Goal: Task Accomplishment & Management: Use online tool/utility

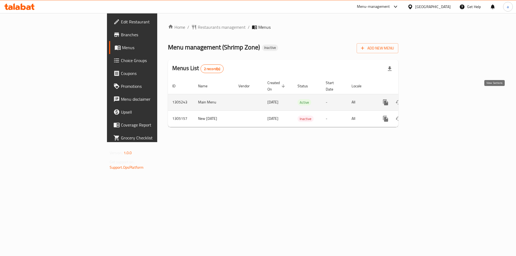
click at [427, 99] on icon "enhanced table" at bounding box center [424, 102] width 6 height 6
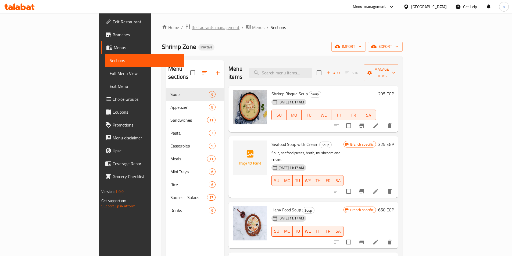
click at [191, 26] on span "Restaurants management" at bounding box center [215, 27] width 48 height 6
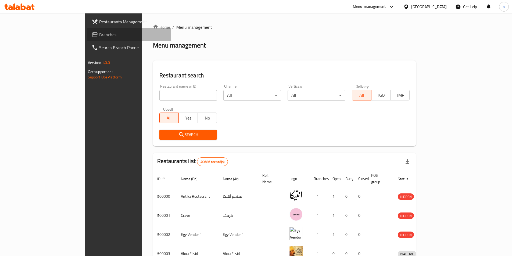
click at [99, 35] on span "Branches" at bounding box center [132, 34] width 67 height 6
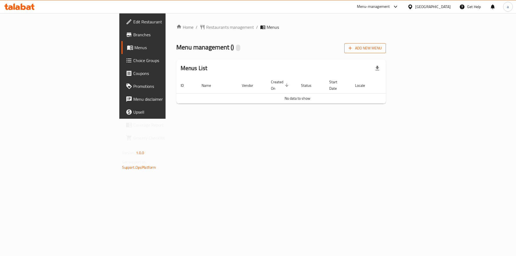
click at [381, 47] on span "Add New Menu" at bounding box center [364, 48] width 33 height 7
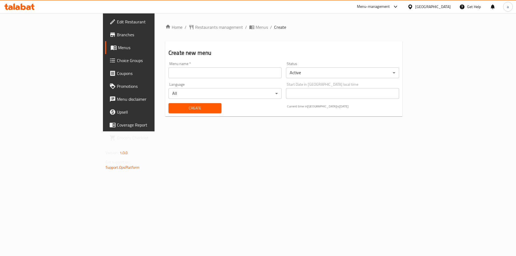
click at [204, 73] on input "text" at bounding box center [224, 72] width 113 height 11
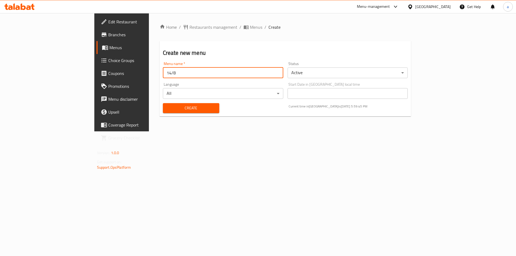
type input "14/8"
click at [161, 103] on div "Create" at bounding box center [191, 108] width 63 height 16
click at [167, 106] on span "Create" at bounding box center [191, 108] width 48 height 7
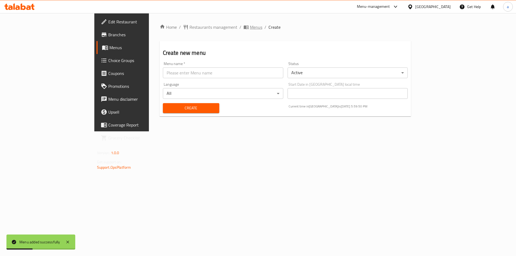
click at [250, 24] on span "Menus" at bounding box center [256, 27] width 12 height 6
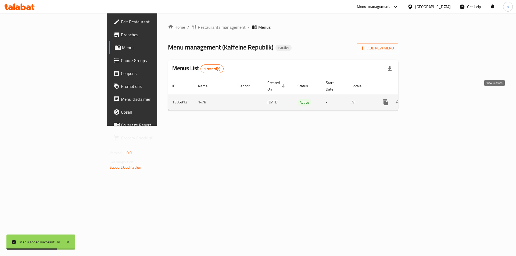
click at [427, 99] on icon "enhanced table" at bounding box center [424, 102] width 6 height 6
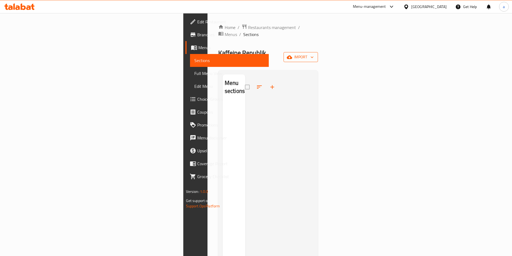
click at [313, 54] on span "import" at bounding box center [301, 57] width 26 height 7
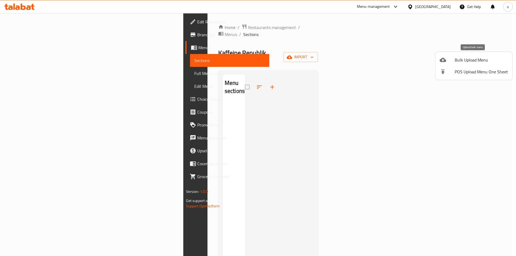
click at [483, 57] on span "Bulk Upload Menu" at bounding box center [480, 60] width 53 height 6
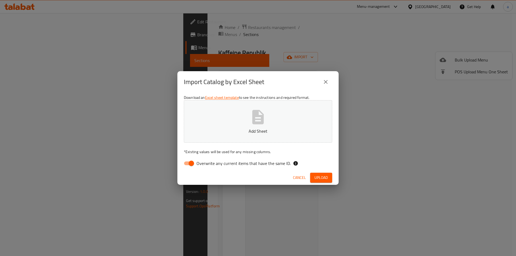
click at [189, 166] on input "Overwrite any current items that have the same ID." at bounding box center [191, 163] width 31 height 10
checkbox input "false"
click at [219, 141] on button "Add Sheet" at bounding box center [258, 121] width 148 height 42
click at [324, 181] on button "Upload" at bounding box center [321, 178] width 22 height 10
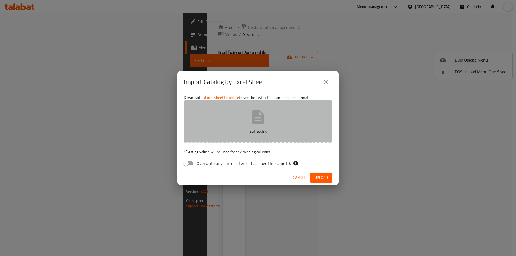
click at [242, 133] on p "sufra.xlsx" at bounding box center [258, 131] width 132 height 6
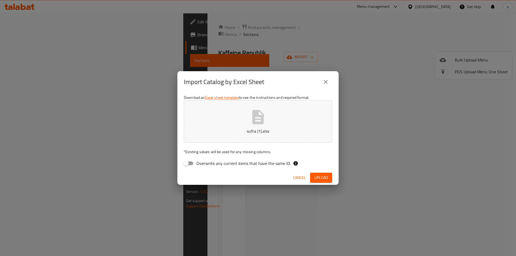
click at [313, 179] on button "Upload" at bounding box center [321, 178] width 22 height 10
click at [247, 115] on button "sufra (1).xlsx" at bounding box center [258, 121] width 148 height 42
click at [314, 179] on span "Upload" at bounding box center [320, 177] width 13 height 7
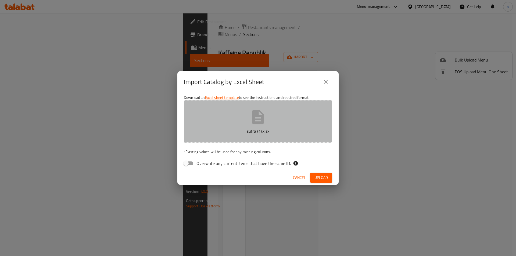
click at [244, 130] on p "sufra (1).xlsx" at bounding box center [258, 131] width 132 height 6
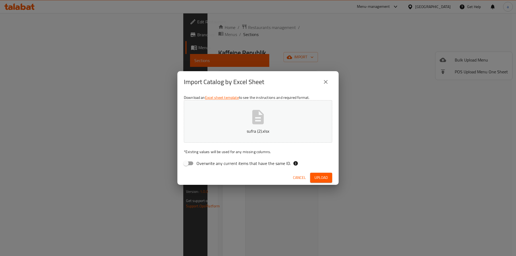
click at [320, 181] on button "Upload" at bounding box center [321, 178] width 22 height 10
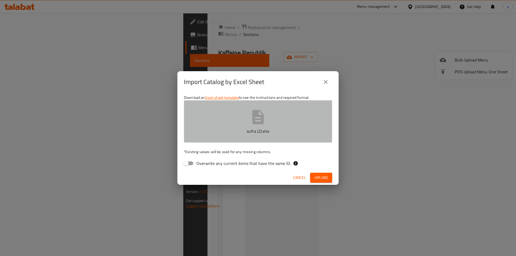
click at [283, 119] on button "sufra (2).xlsx" at bounding box center [258, 121] width 148 height 42
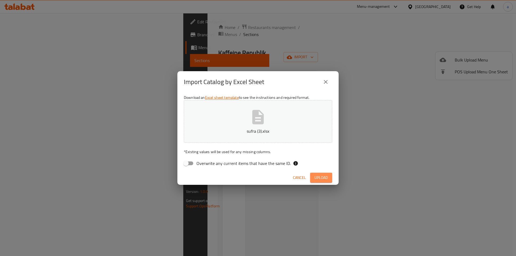
click at [323, 178] on span "Upload" at bounding box center [320, 177] width 13 height 7
click at [269, 120] on button "sufra (3).xlsx" at bounding box center [258, 121] width 148 height 42
click at [327, 176] on span "Upload" at bounding box center [320, 177] width 13 height 7
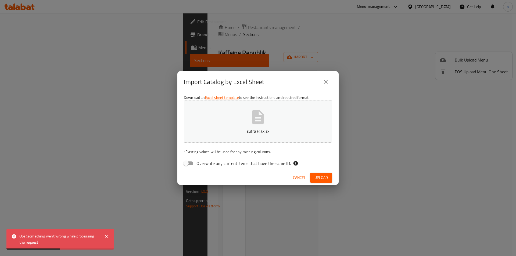
click at [303, 175] on span "Cancel" at bounding box center [299, 177] width 13 height 7
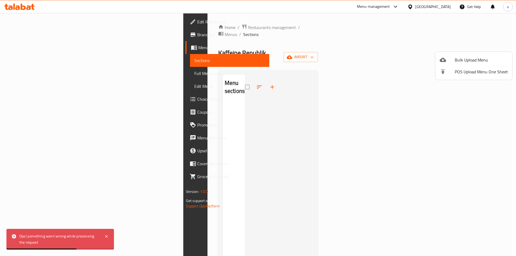
click at [303, 175] on div at bounding box center [258, 128] width 516 height 256
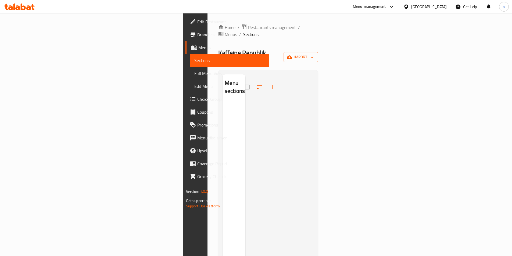
click at [280, 93] on div at bounding box center [279, 202] width 68 height 256
click at [313, 54] on span "import" at bounding box center [301, 57] width 26 height 7
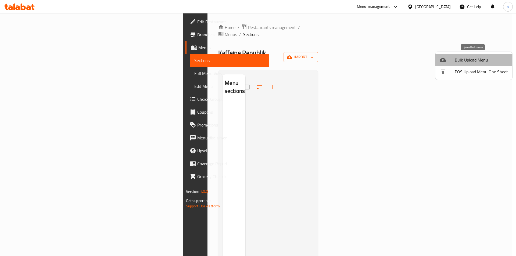
click at [471, 61] on span "Bulk Upload Menu" at bounding box center [480, 60] width 53 height 6
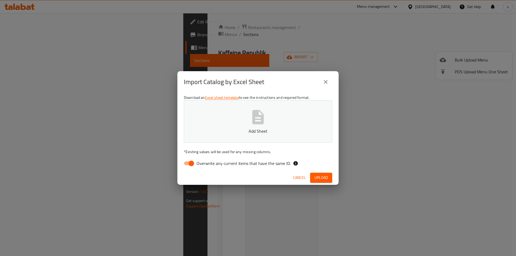
click at [183, 165] on input "Overwrite any current items that have the same ID." at bounding box center [191, 163] width 31 height 10
checkbox input "false"
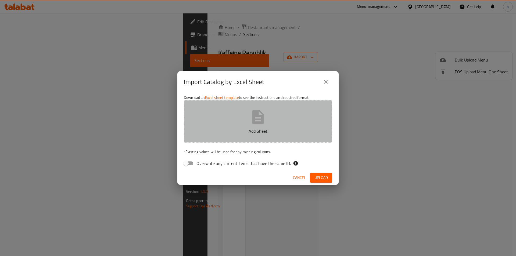
click at [212, 125] on button "Add Sheet" at bounding box center [258, 121] width 148 height 42
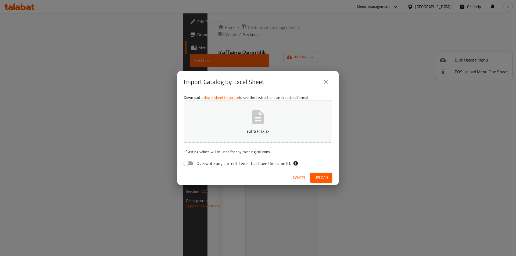
click at [324, 180] on span "Upload" at bounding box center [320, 177] width 13 height 7
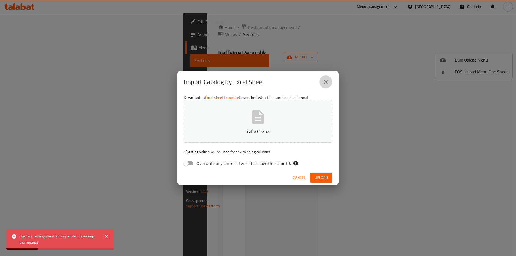
click at [329, 83] on button "close" at bounding box center [325, 81] width 13 height 13
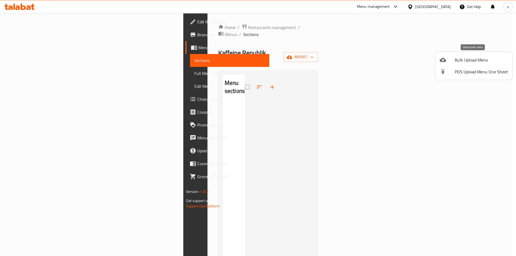
click at [484, 58] on span "Bulk Upload Menu" at bounding box center [480, 60] width 53 height 6
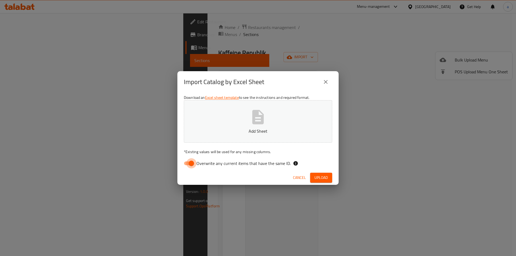
click at [187, 162] on input "Overwrite any current items that have the same ID." at bounding box center [191, 163] width 31 height 10
checkbox input "false"
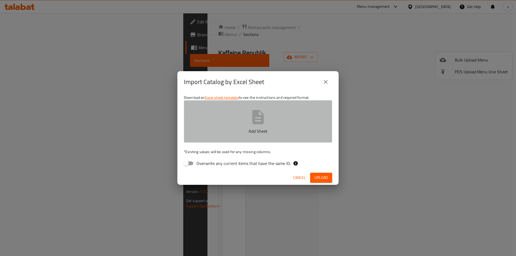
click at [242, 113] on button "Add Sheet" at bounding box center [258, 121] width 148 height 42
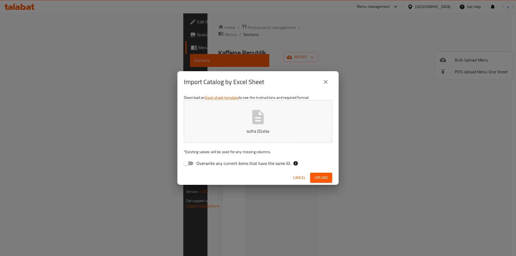
click at [327, 178] on span "Upload" at bounding box center [320, 177] width 13 height 7
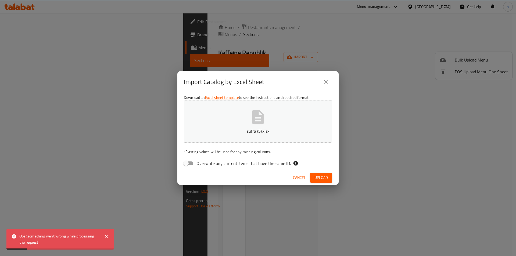
scroll to position [75, 0]
